Goal: Check status: Check status

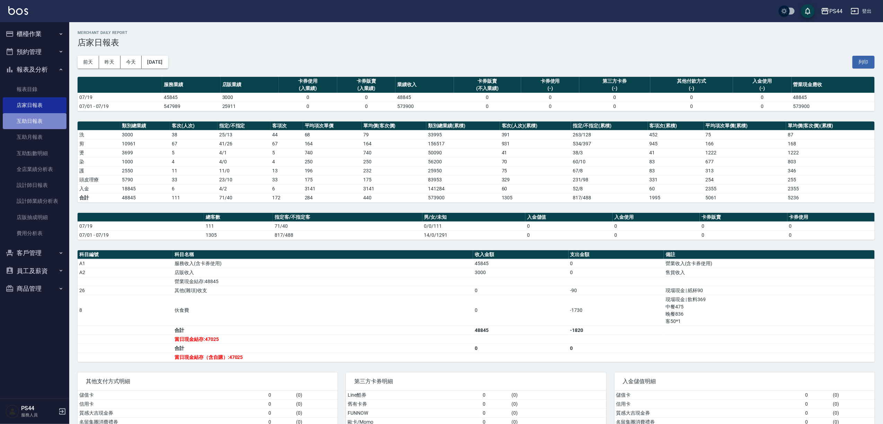
click at [20, 120] on link "互助日報表" at bounding box center [35, 121] width 64 height 16
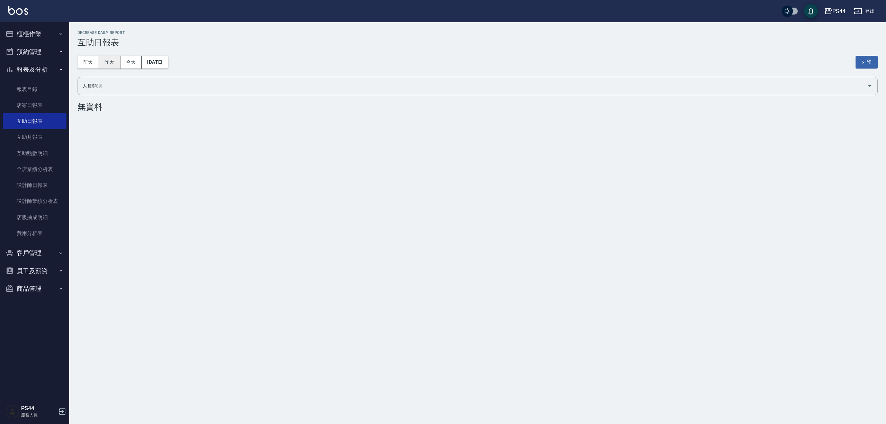
click at [112, 62] on button "昨天" at bounding box center [109, 62] width 21 height 13
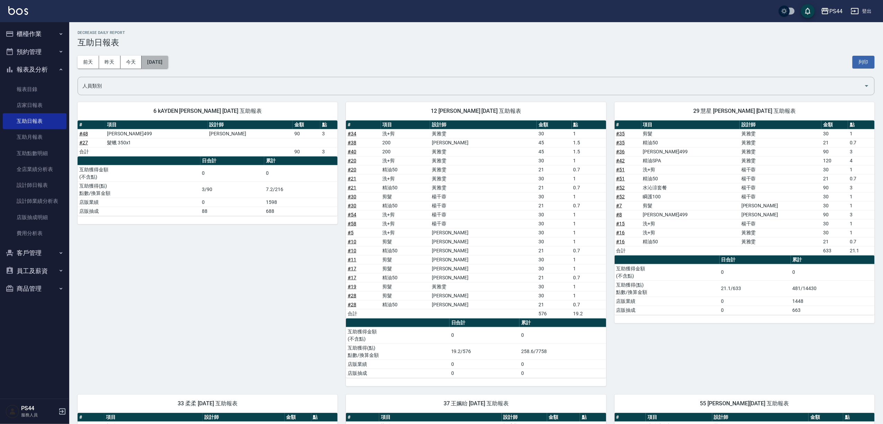
click at [167, 62] on button "[DATE]" at bounding box center [155, 62] width 26 height 13
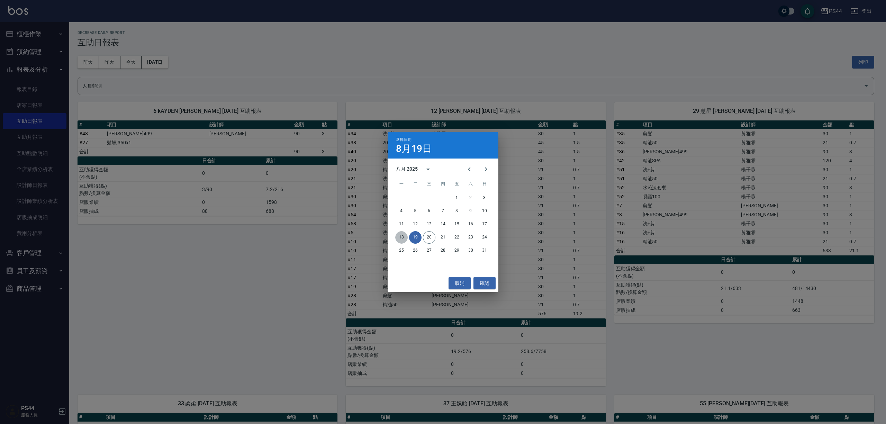
click at [399, 234] on button "18" at bounding box center [401, 237] width 12 height 12
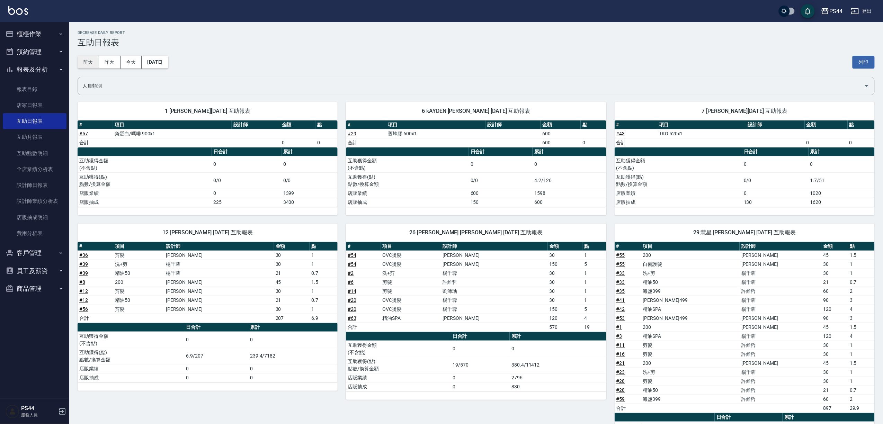
click at [97, 60] on button "前天" at bounding box center [88, 62] width 21 height 13
click at [159, 58] on button "[DATE]" at bounding box center [155, 62] width 26 height 13
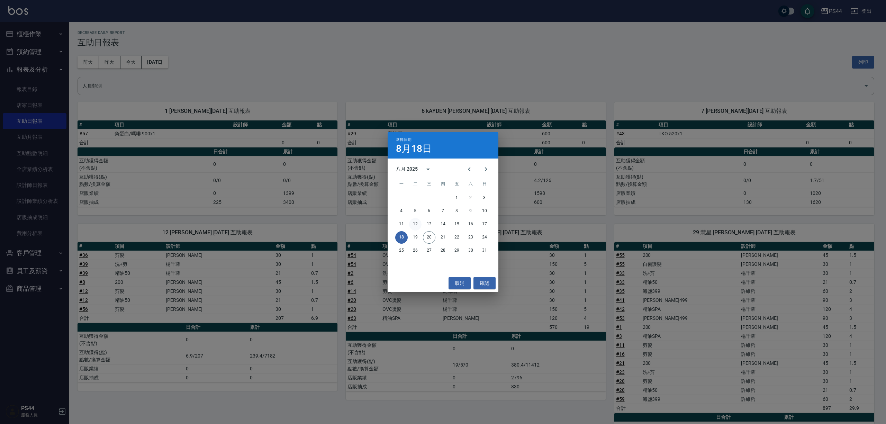
click at [418, 223] on button "12" at bounding box center [415, 224] width 12 height 12
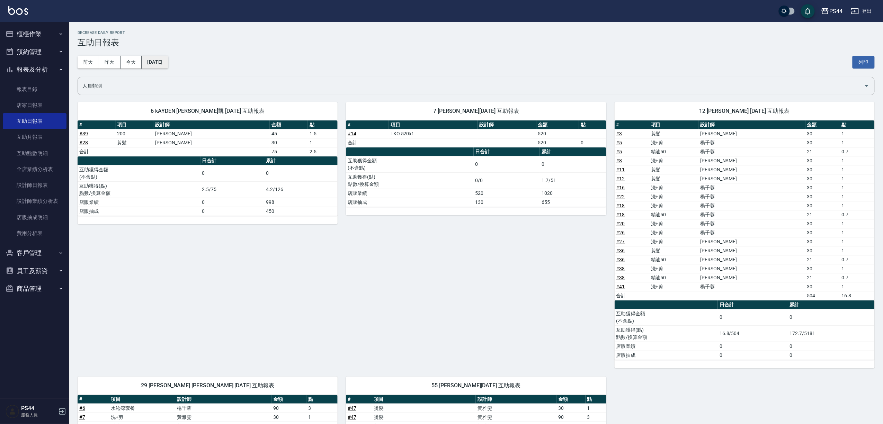
click at [154, 56] on button "[DATE]" at bounding box center [155, 62] width 26 height 13
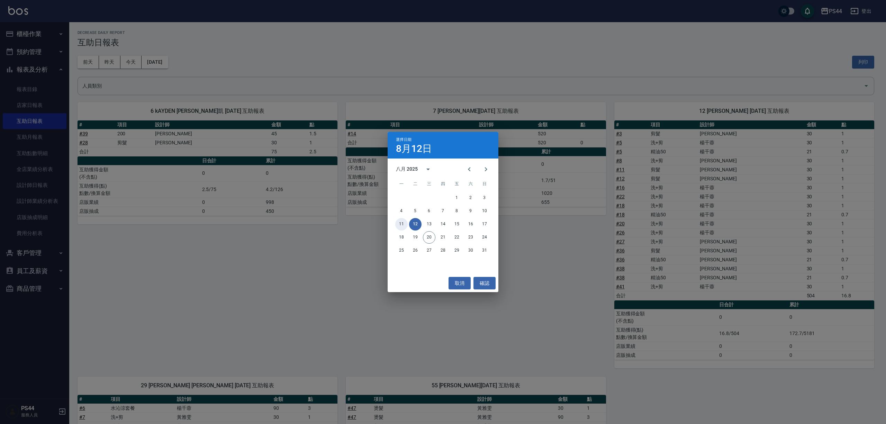
click at [398, 225] on button "11" at bounding box center [401, 224] width 12 height 12
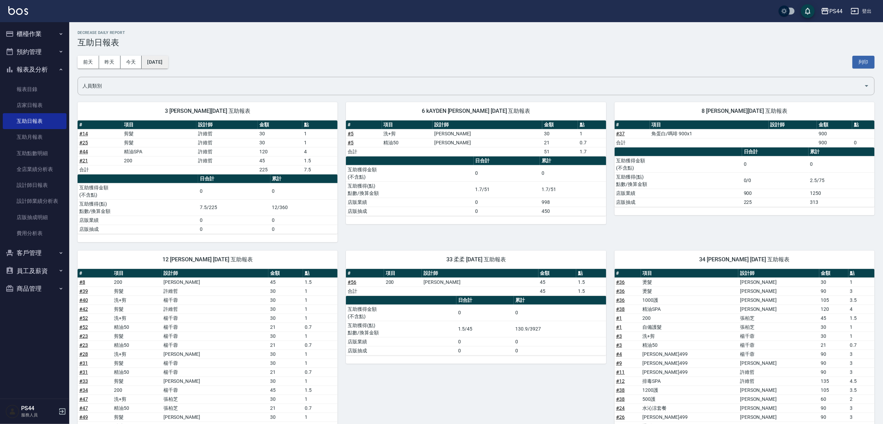
click at [166, 59] on button "[DATE]" at bounding box center [155, 62] width 26 height 13
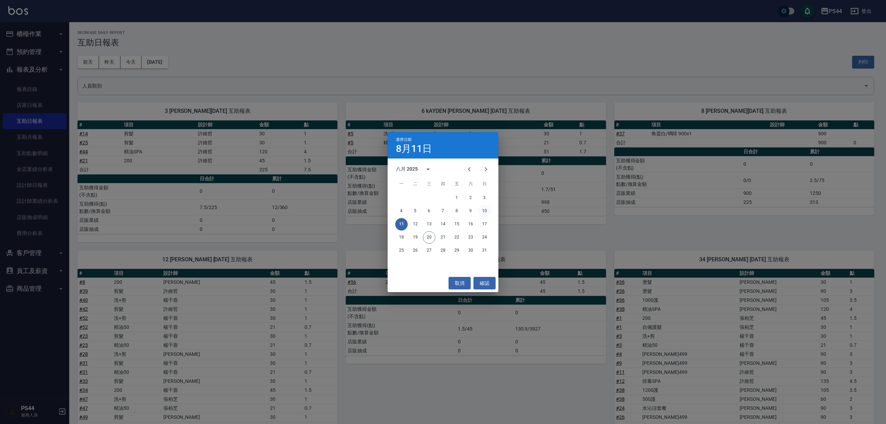
click at [487, 207] on button "10" at bounding box center [484, 211] width 12 height 12
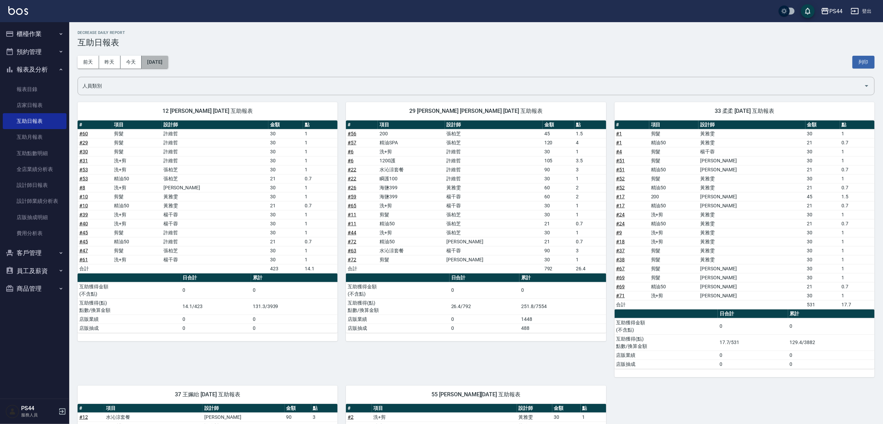
click at [165, 64] on button "[DATE]" at bounding box center [155, 62] width 26 height 13
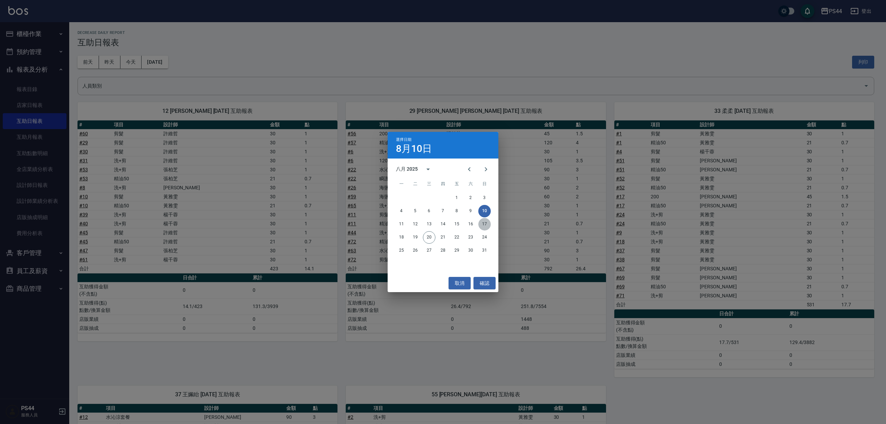
click at [489, 223] on button "17" at bounding box center [484, 224] width 12 height 12
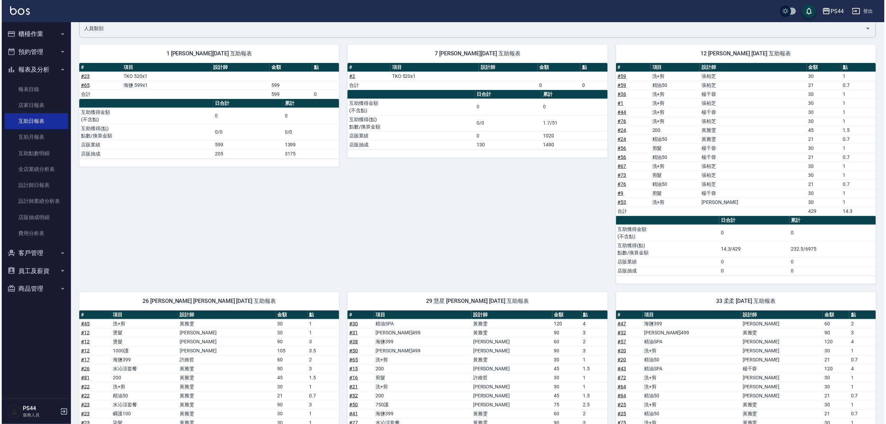
scroll to position [21, 0]
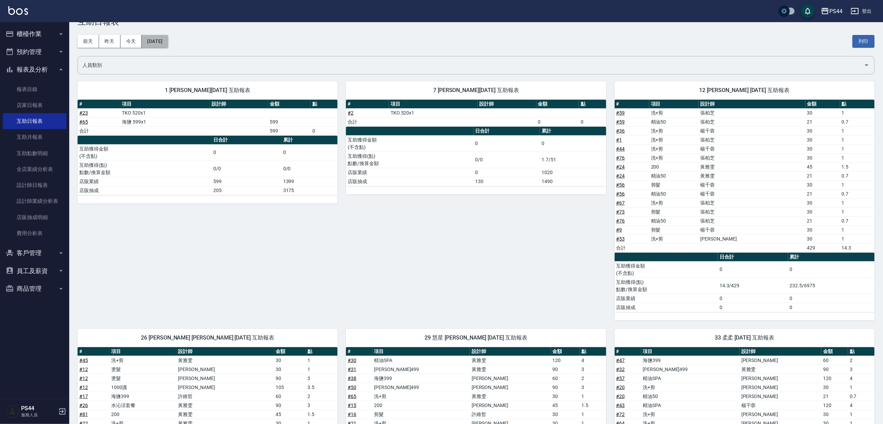
click at [166, 40] on button "[DATE]" at bounding box center [155, 41] width 26 height 13
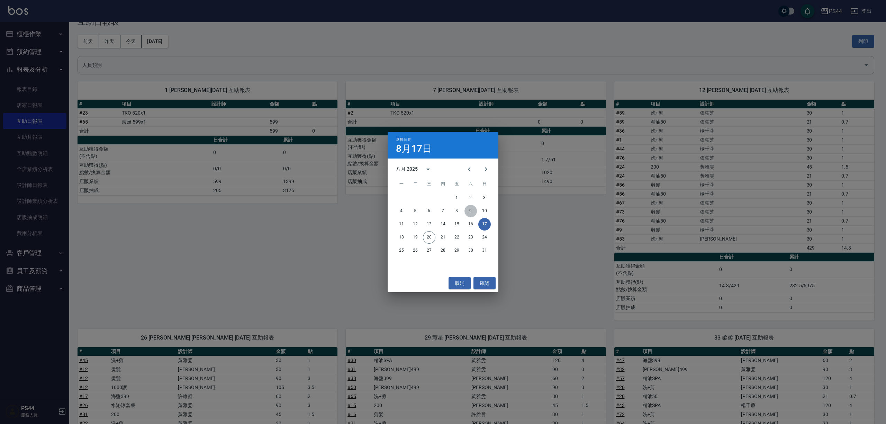
click at [474, 209] on button "9" at bounding box center [471, 211] width 12 height 12
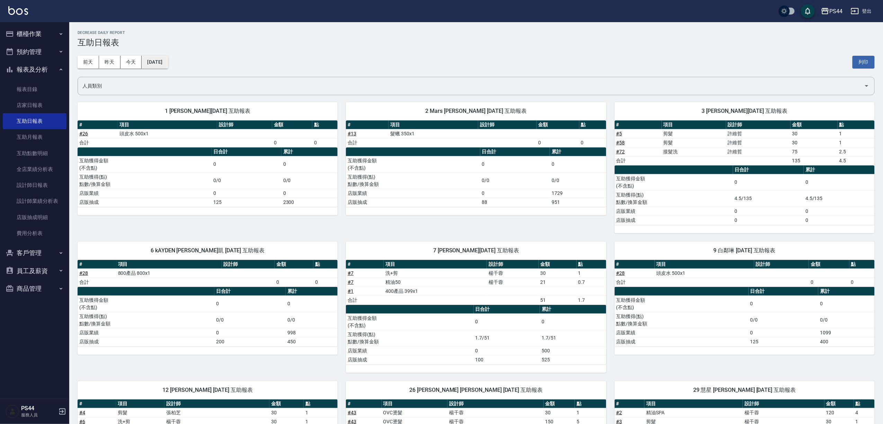
drag, startPoint x: 150, startPoint y: 73, endPoint x: 162, endPoint y: 65, distance: 15.1
click at [156, 69] on div "[DATE] [DATE] [DATE] [DATE] 列印" at bounding box center [476, 61] width 797 height 29
click at [163, 65] on button "[DATE]" at bounding box center [155, 62] width 26 height 13
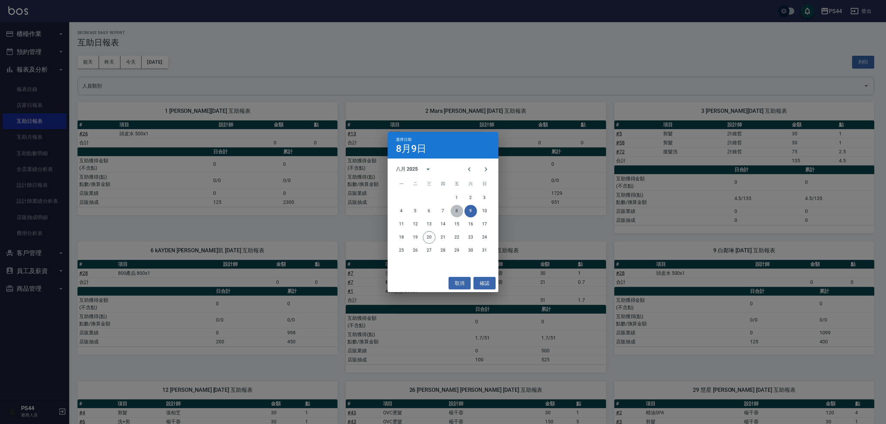
click at [456, 212] on button "8" at bounding box center [457, 211] width 12 height 12
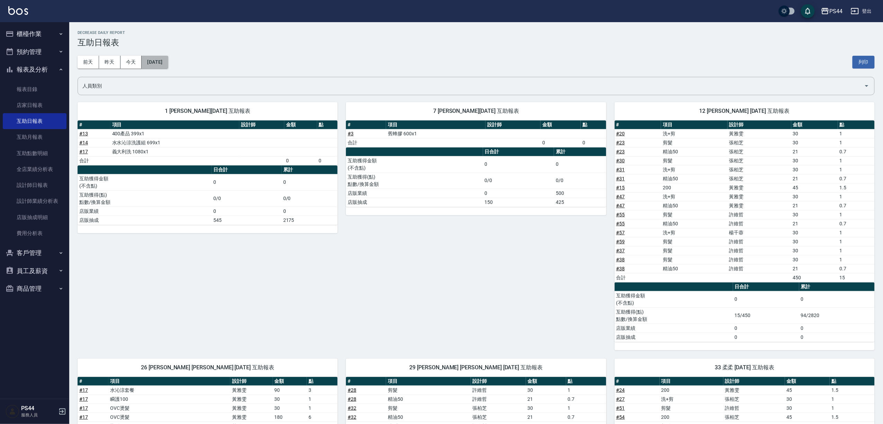
click at [168, 62] on button "[DATE]" at bounding box center [155, 62] width 26 height 13
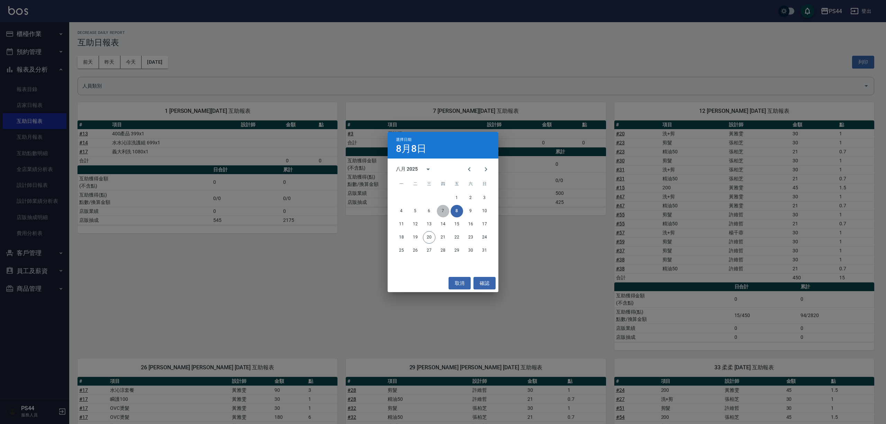
click at [444, 212] on button "7" at bounding box center [443, 211] width 12 height 12
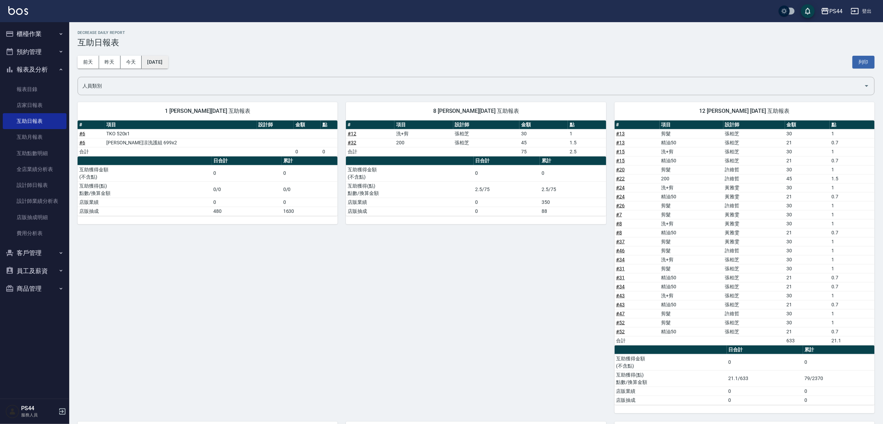
click at [168, 65] on button "[DATE]" at bounding box center [155, 62] width 26 height 13
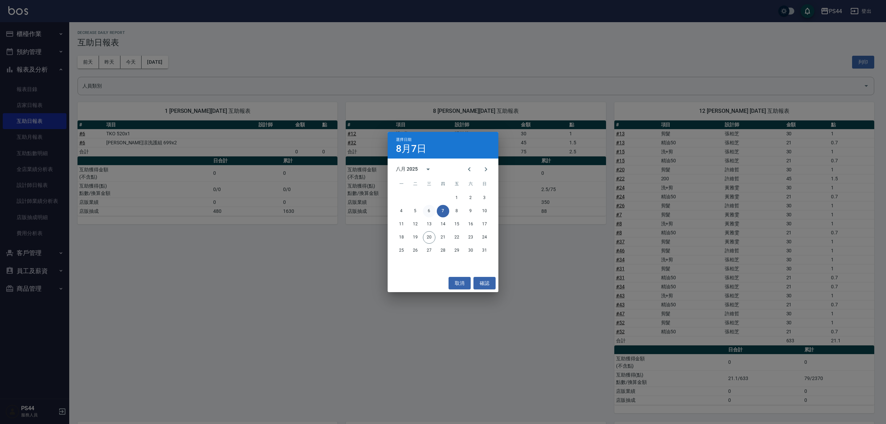
click at [428, 211] on button "6" at bounding box center [429, 211] width 12 height 12
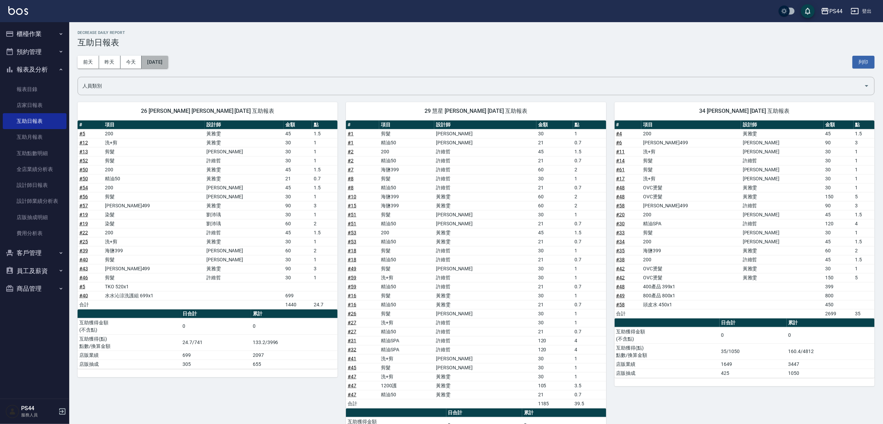
click at [160, 64] on button "[DATE]" at bounding box center [155, 62] width 26 height 13
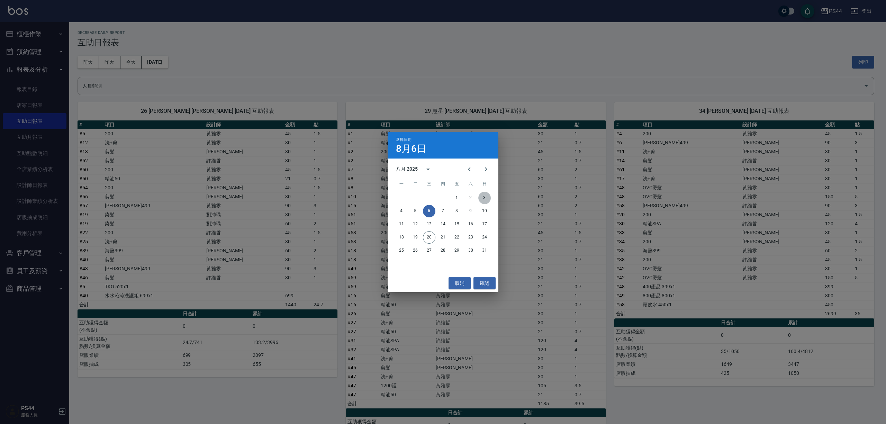
click at [484, 196] on button "3" at bounding box center [484, 198] width 12 height 12
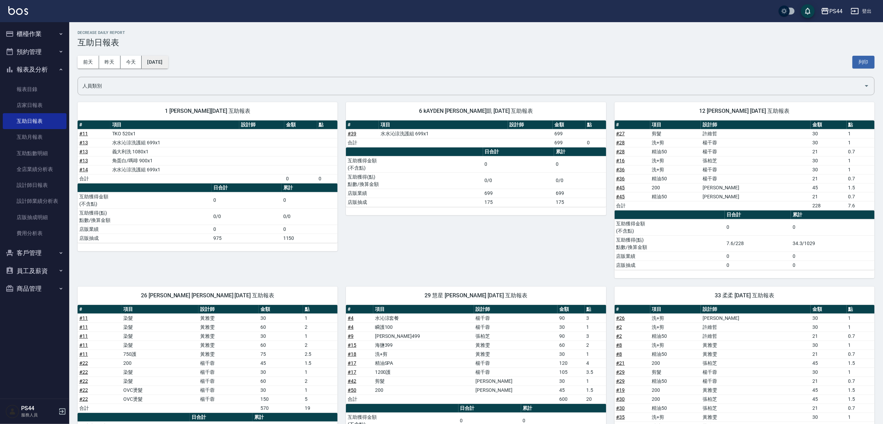
click at [152, 60] on button "[DATE]" at bounding box center [155, 62] width 26 height 13
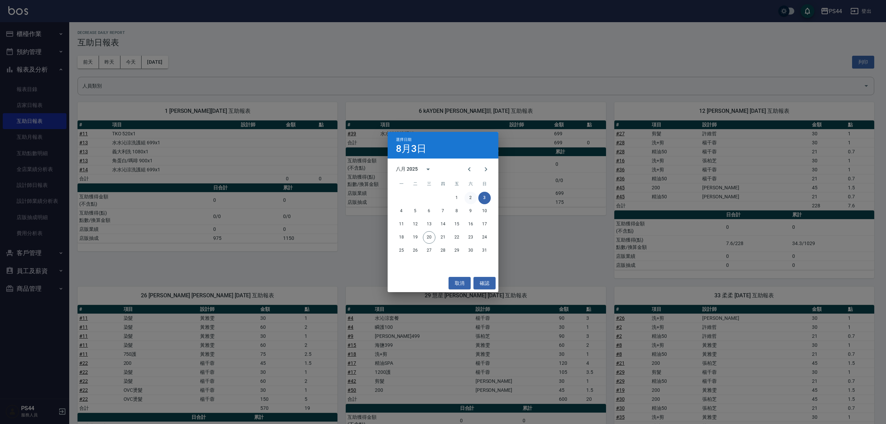
click at [469, 196] on button "2" at bounding box center [471, 198] width 12 height 12
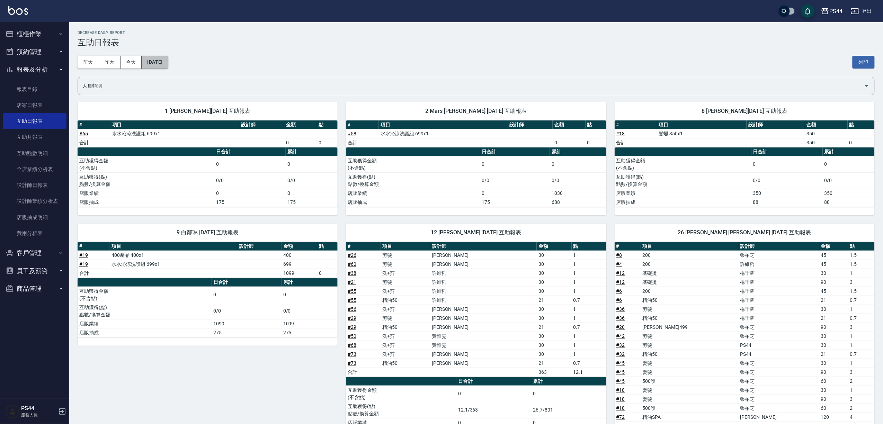
click at [168, 57] on button "[DATE]" at bounding box center [155, 62] width 26 height 13
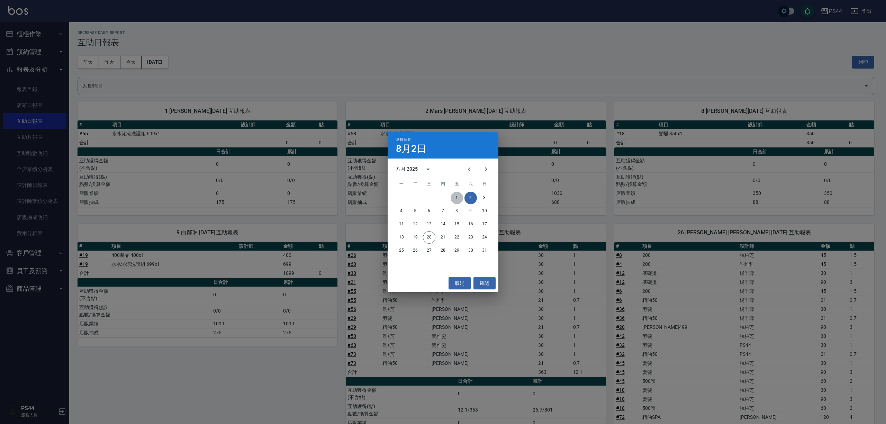
click at [461, 199] on button "1" at bounding box center [457, 198] width 12 height 12
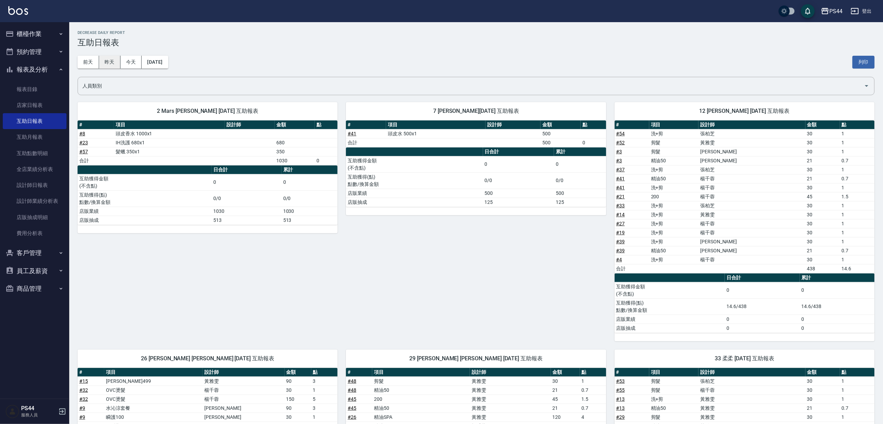
click at [117, 62] on button "昨天" at bounding box center [109, 62] width 21 height 13
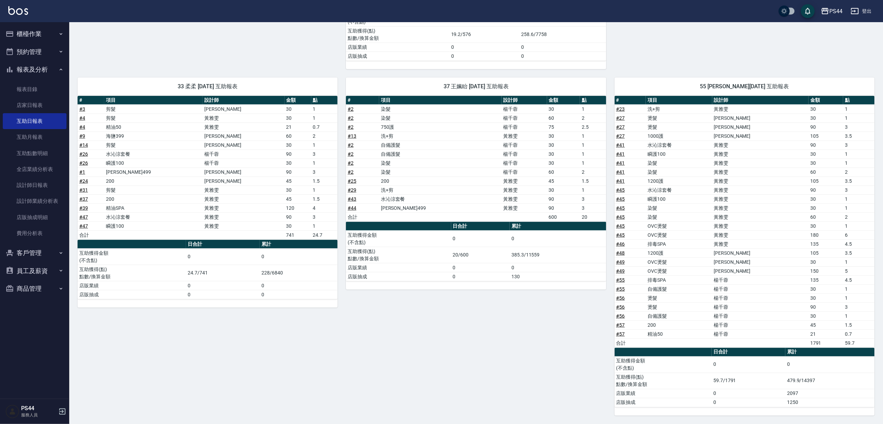
scroll to position [324, 0]
